Goal: Information Seeking & Learning: Find contact information

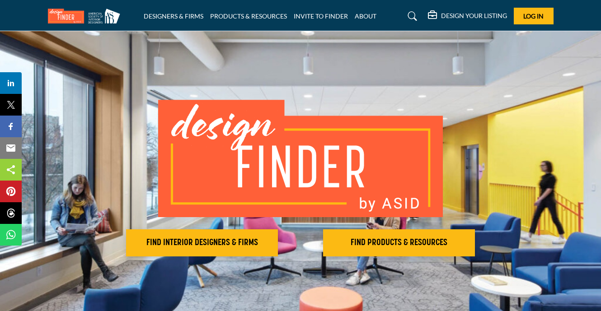
scroll to position [55, 0]
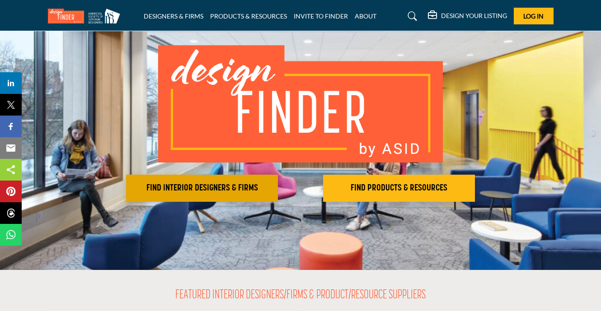
click at [218, 184] on h2 "FIND INTERIOR DESIGNERS & FIRMS" at bounding box center [202, 188] width 146 height 11
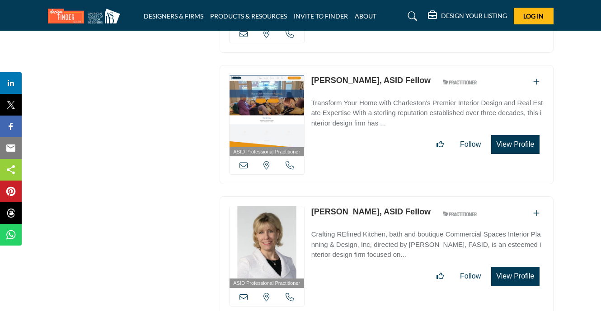
scroll to position [9477, 0]
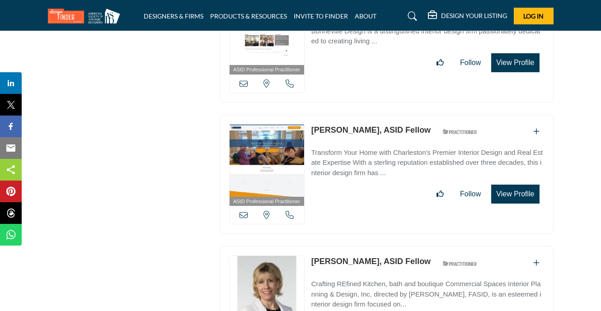
click at [412, 15] on icon at bounding box center [412, 16] width 9 height 9
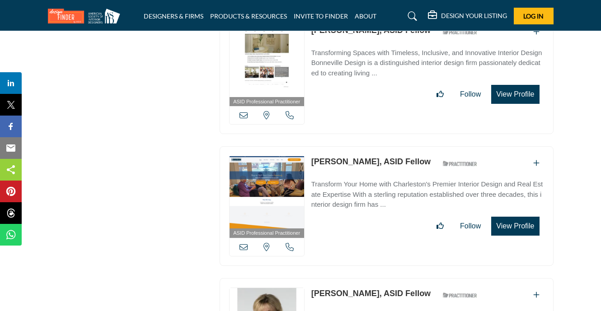
scroll to position [9508, 0]
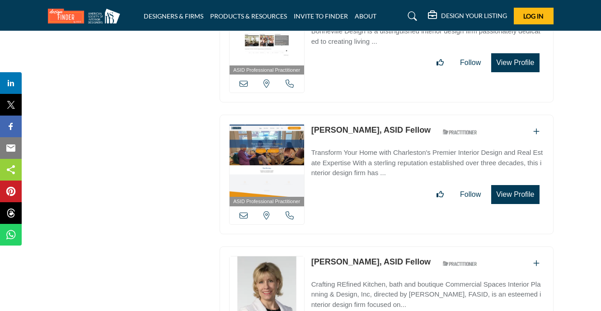
click at [412, 13] on icon at bounding box center [412, 16] width 9 height 9
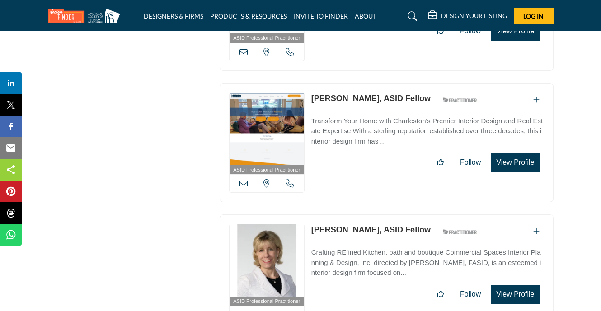
scroll to position [9477, 0]
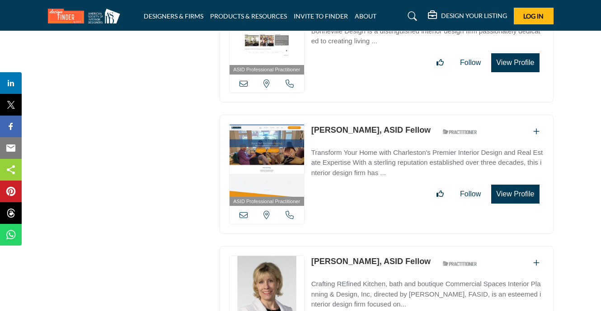
click at [412, 13] on icon at bounding box center [412, 16] width 9 height 9
click at [401, 13] on link at bounding box center [411, 16] width 24 height 14
click at [408, 12] on icon at bounding box center [412, 16] width 9 height 9
click at [470, 13] on h5 "DESIGN YOUR LISTING" at bounding box center [474, 16] width 66 height 8
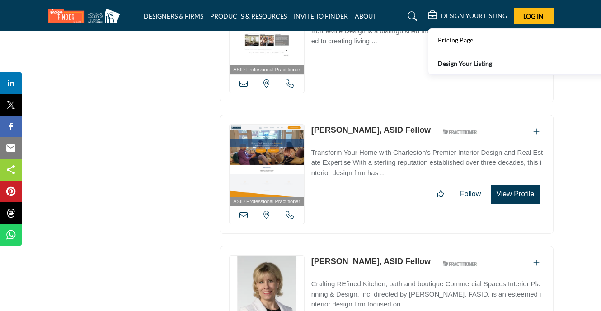
click at [410, 15] on icon at bounding box center [412, 16] width 9 height 9
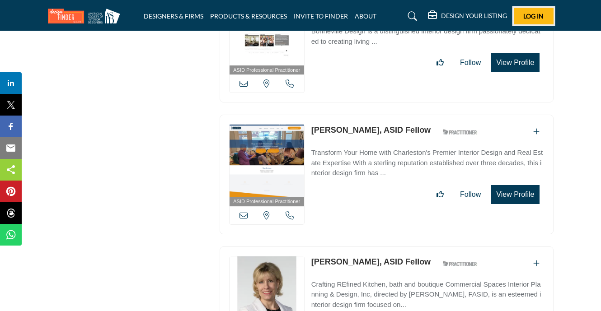
click at [546, 12] on button "Log In" at bounding box center [533, 16] width 40 height 17
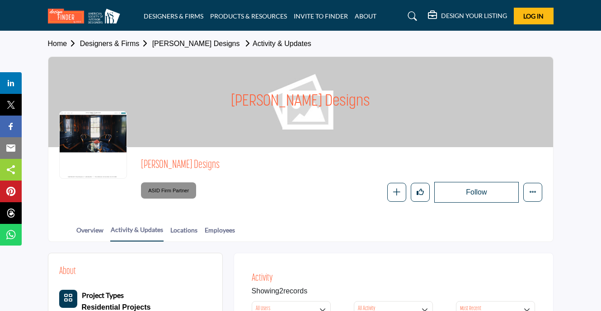
click at [110, 140] on div at bounding box center [93, 145] width 68 height 68
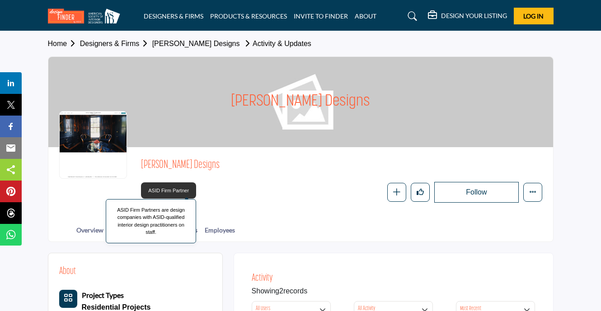
click at [174, 191] on span "ASID Firm Partner" at bounding box center [169, 191] width 48 height 12
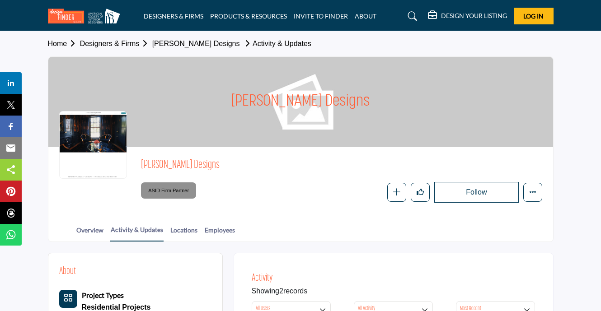
click at [106, 133] on div at bounding box center [93, 145] width 68 height 68
click at [342, 108] on h1 "Alexandra Naranjo Designs" at bounding box center [300, 101] width 139 height 90
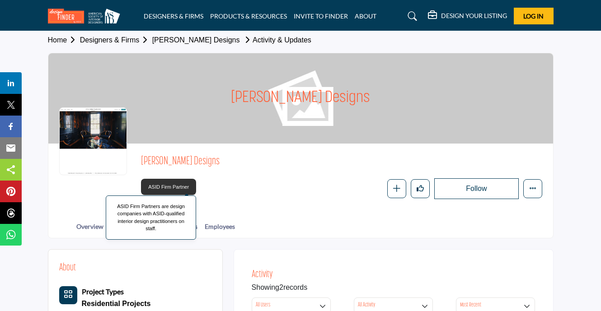
scroll to position [5, 0]
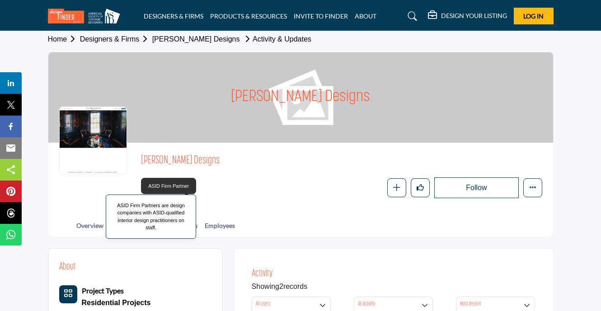
click at [177, 189] on span "ASID Firm Partner" at bounding box center [169, 186] width 48 height 12
